Goal: Complete application form

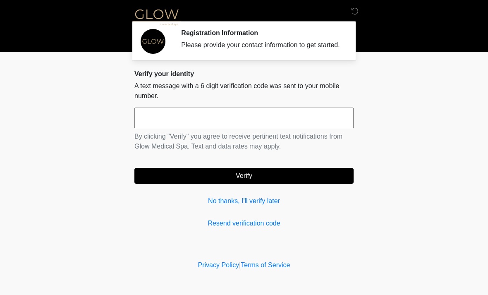
click at [312, 125] on input "text" at bounding box center [244, 118] width 219 height 21
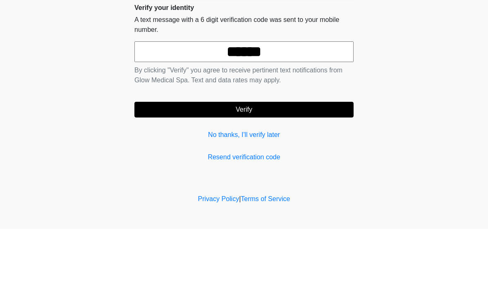
type input "******"
click at [261, 168] on button "Verify" at bounding box center [244, 176] width 219 height 16
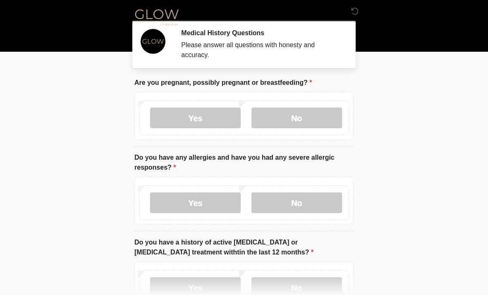
click at [311, 125] on label "No" at bounding box center [297, 118] width 91 height 21
click at [303, 204] on label "No" at bounding box center [297, 202] width 91 height 21
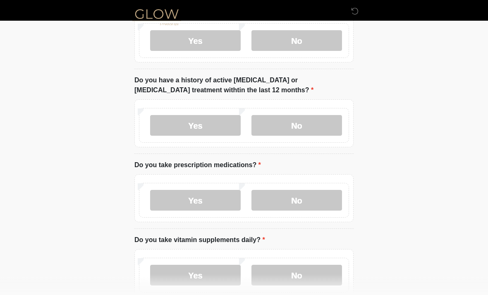
scroll to position [162, 0]
click at [204, 130] on label "Yes" at bounding box center [195, 125] width 91 height 21
click at [210, 202] on label "Yes" at bounding box center [195, 200] width 91 height 21
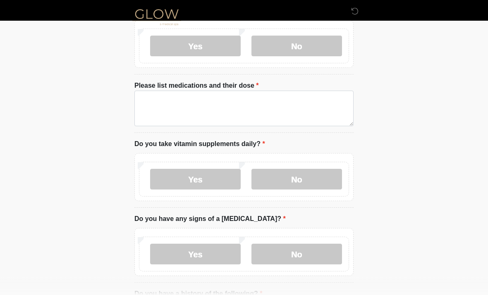
scroll to position [316, 0]
click at [324, 178] on label "No" at bounding box center [297, 180] width 91 height 21
click at [219, 178] on label "Yes" at bounding box center [195, 179] width 91 height 21
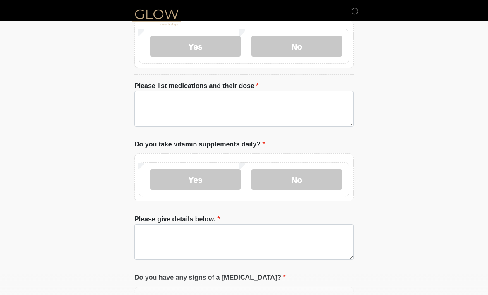
click at [322, 179] on label "No" at bounding box center [297, 179] width 91 height 21
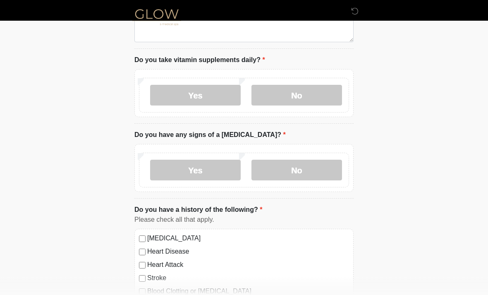
click at [318, 173] on label "No" at bounding box center [297, 170] width 91 height 21
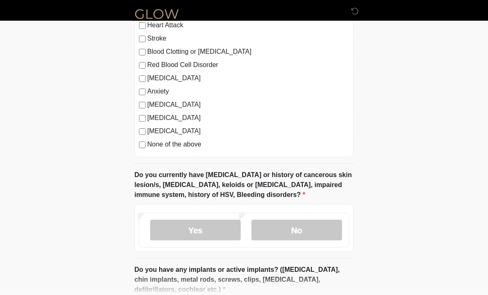
scroll to position [640, 0]
click at [320, 230] on label "No" at bounding box center [297, 230] width 91 height 21
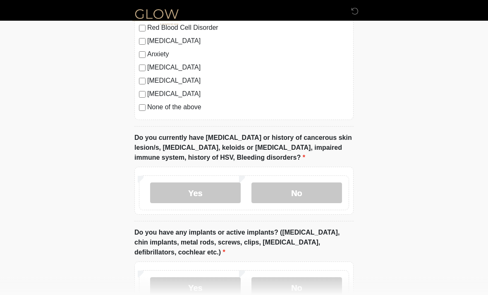
scroll to position [677, 0]
click at [209, 196] on label "Yes" at bounding box center [195, 193] width 91 height 21
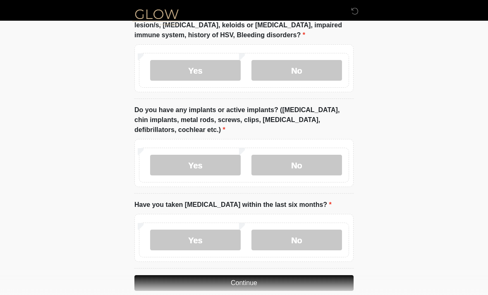
scroll to position [801, 0]
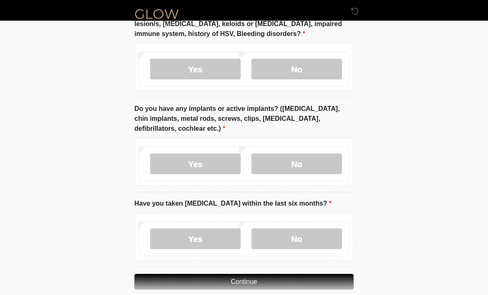
click at [316, 167] on label "No" at bounding box center [297, 164] width 91 height 21
click at [318, 236] on label "No" at bounding box center [297, 238] width 91 height 21
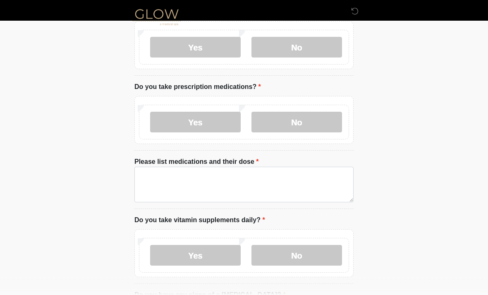
scroll to position [247, 0]
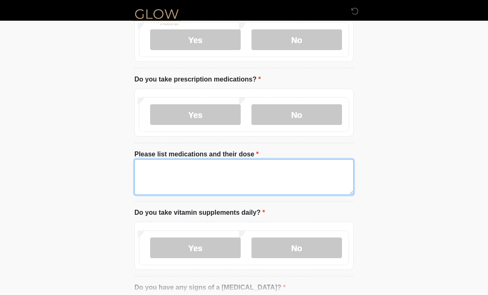
click at [290, 173] on textarea "Please list medications and their dose" at bounding box center [244, 178] width 219 height 36
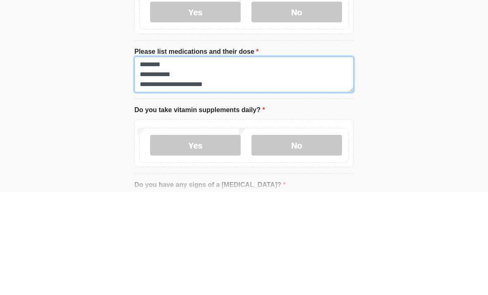
type textarea "**********"
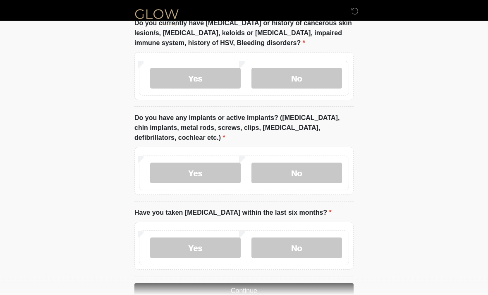
scroll to position [812, 0]
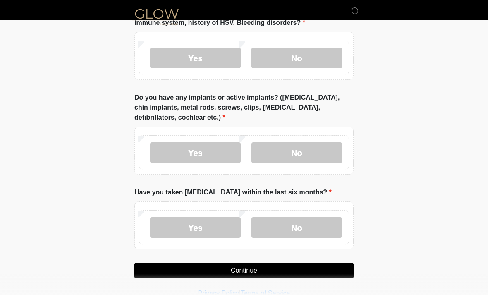
click at [249, 271] on button "Continue" at bounding box center [244, 271] width 219 height 16
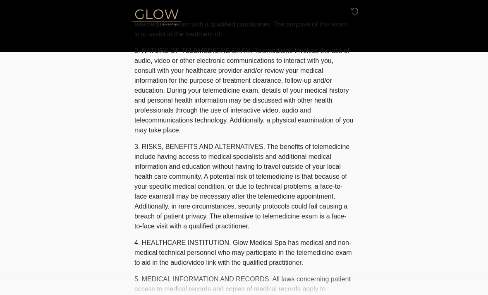
scroll to position [0, 0]
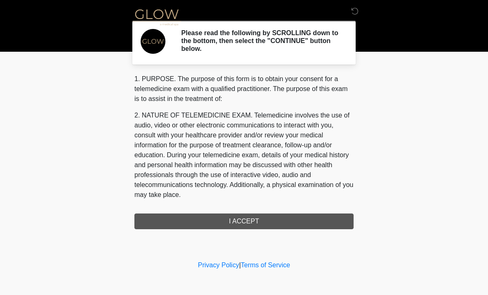
click at [273, 219] on div "1. PURPOSE. The purpose of this form is to obtain your consent for a telemedici…" at bounding box center [244, 151] width 219 height 155
click at [246, 220] on div "1. PURPOSE. The purpose of this form is to obtain your consent for a telemedici…" at bounding box center [244, 151] width 219 height 155
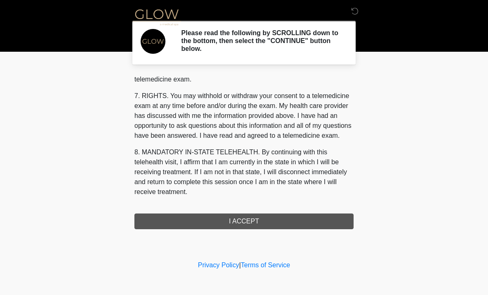
scroll to position [351, 0]
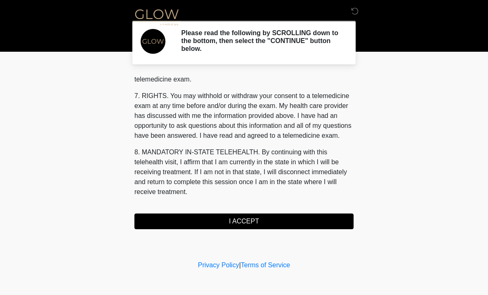
click at [262, 222] on button "I ACCEPT" at bounding box center [244, 222] width 219 height 16
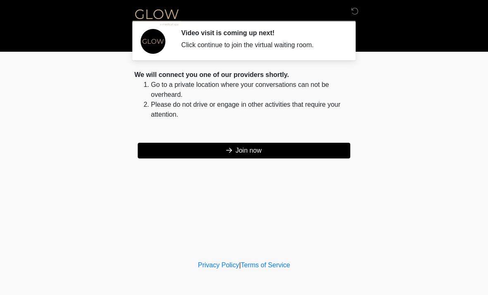
click at [306, 151] on button "Join now" at bounding box center [244, 151] width 213 height 16
